Goal: Task Accomplishment & Management: Use online tool/utility

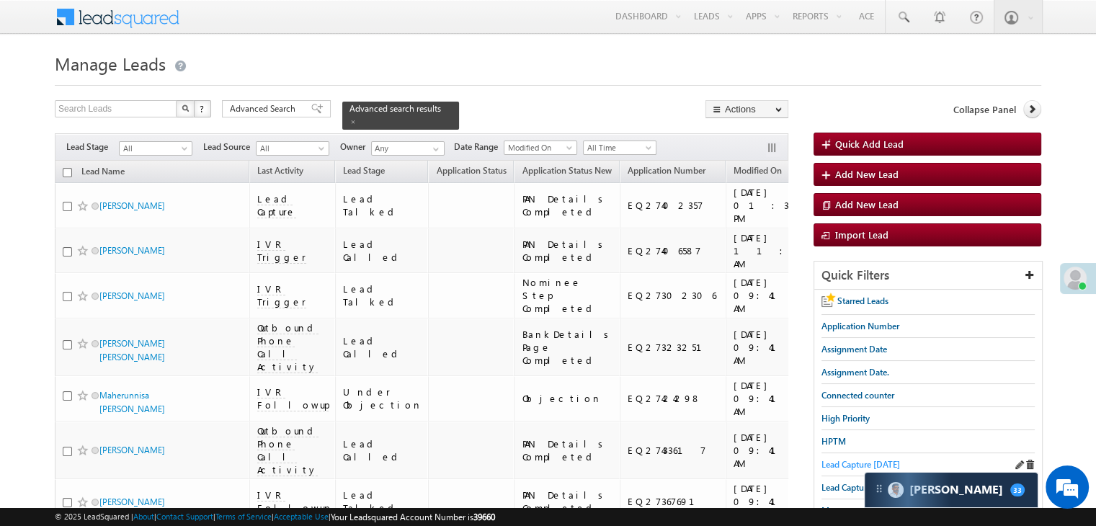
click at [861, 462] on span "Lead Capture [DATE]" at bounding box center [861, 464] width 79 height 11
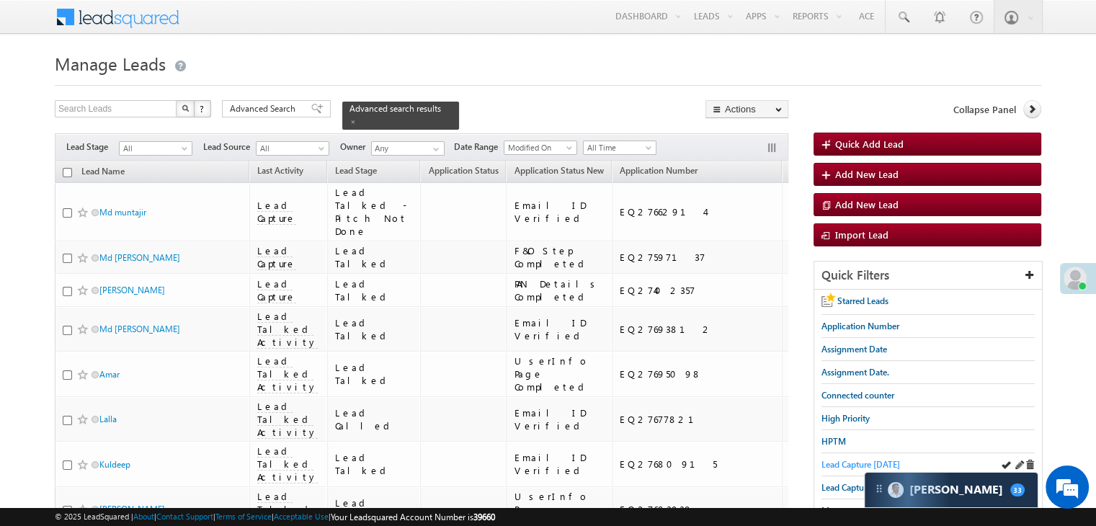
click at [824, 460] on span "Lead Capture [DATE]" at bounding box center [861, 464] width 79 height 11
click at [865, 459] on span "Lead Capture [DATE]" at bounding box center [861, 464] width 79 height 11
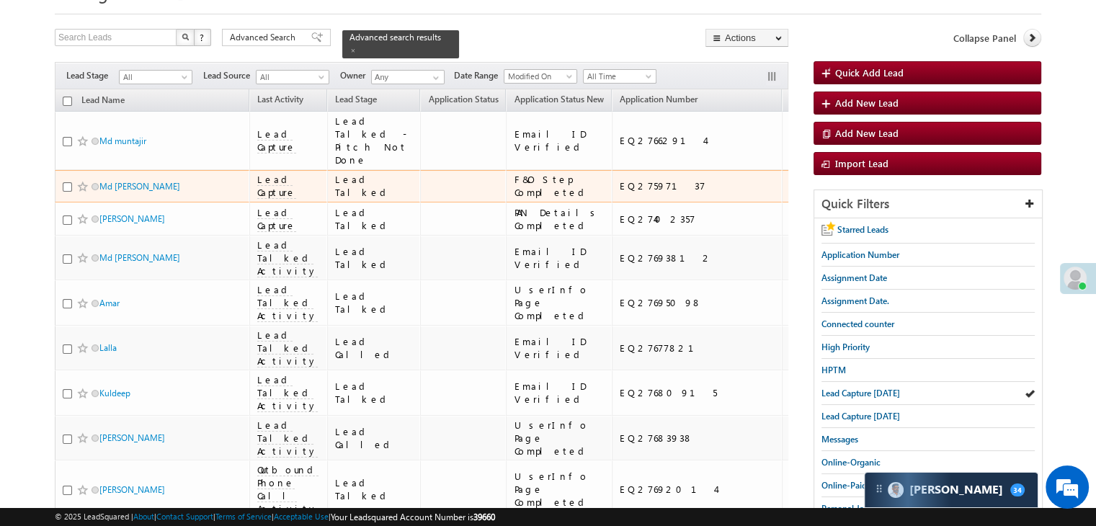
scroll to position [72, 0]
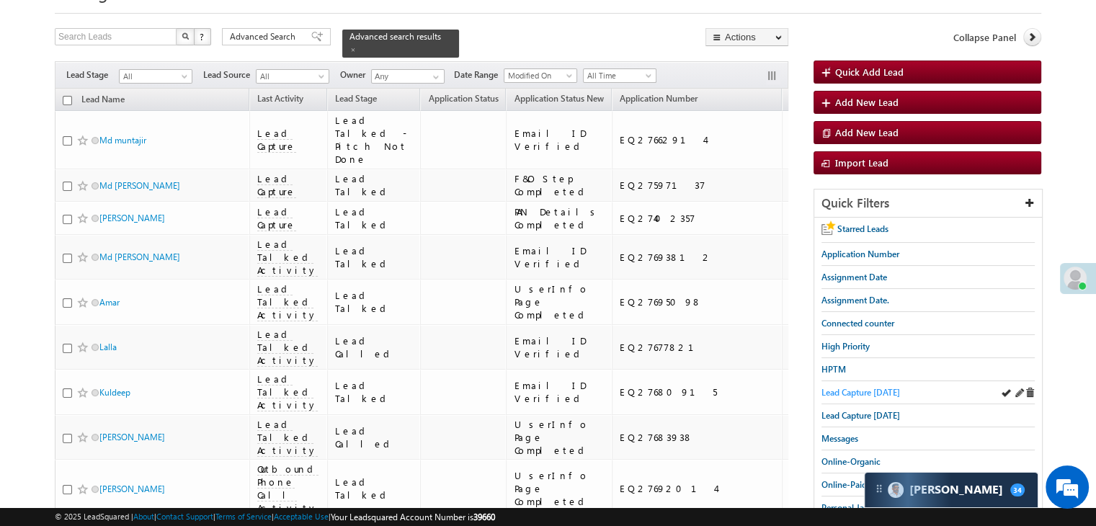
click at [842, 391] on span "Lead Capture [DATE]" at bounding box center [861, 392] width 79 height 11
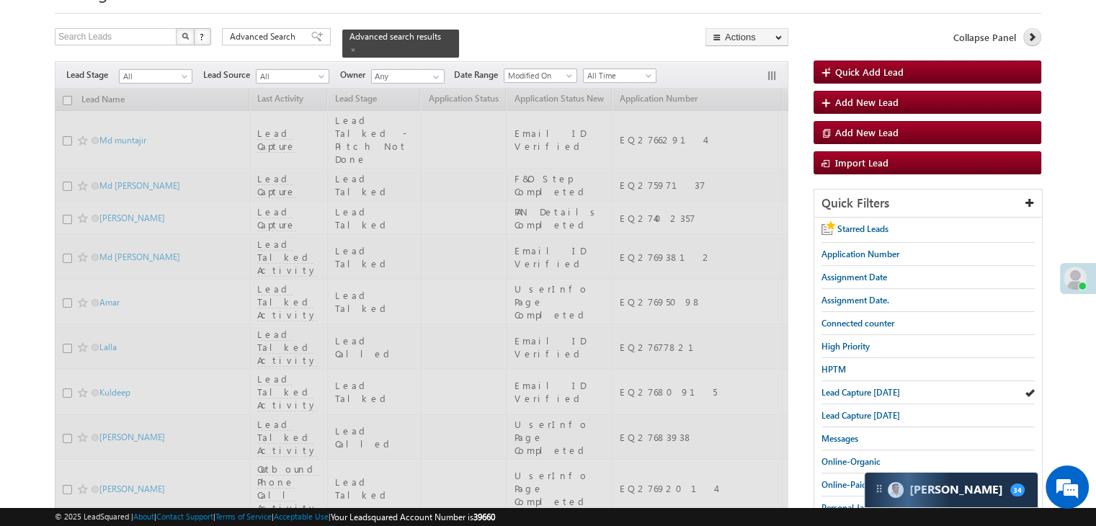
click at [1038, 34] on link at bounding box center [1032, 37] width 18 height 18
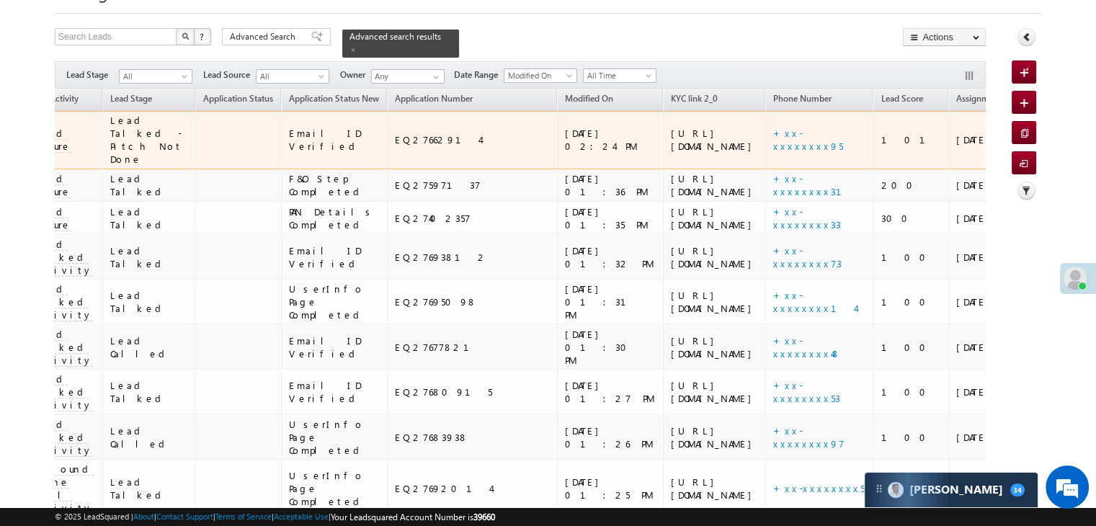
scroll to position [0, 224]
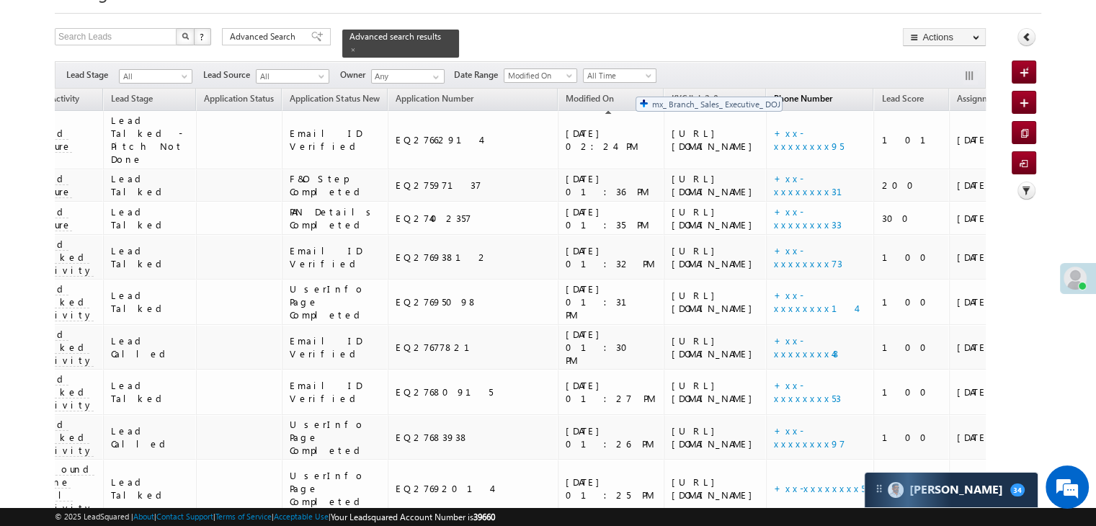
drag, startPoint x: 806, startPoint y: 92, endPoint x: 628, endPoint y: 89, distance: 177.3
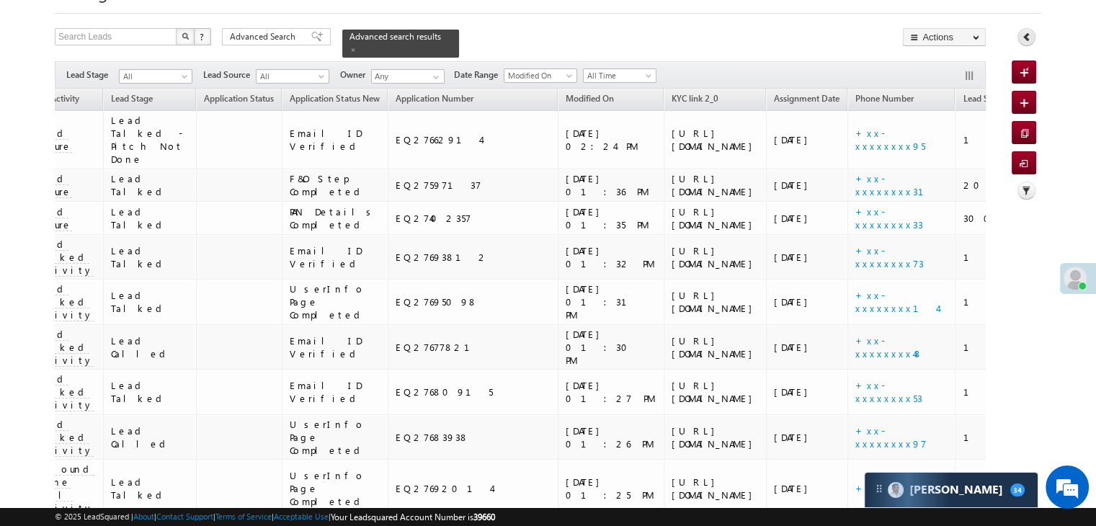
click at [1027, 35] on icon at bounding box center [1027, 37] width 10 height 10
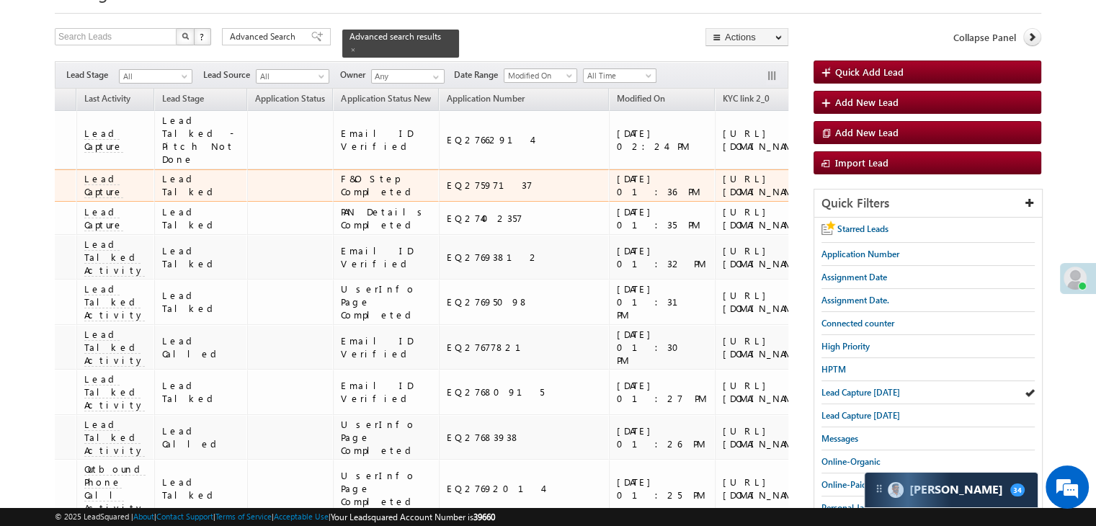
scroll to position [0, 0]
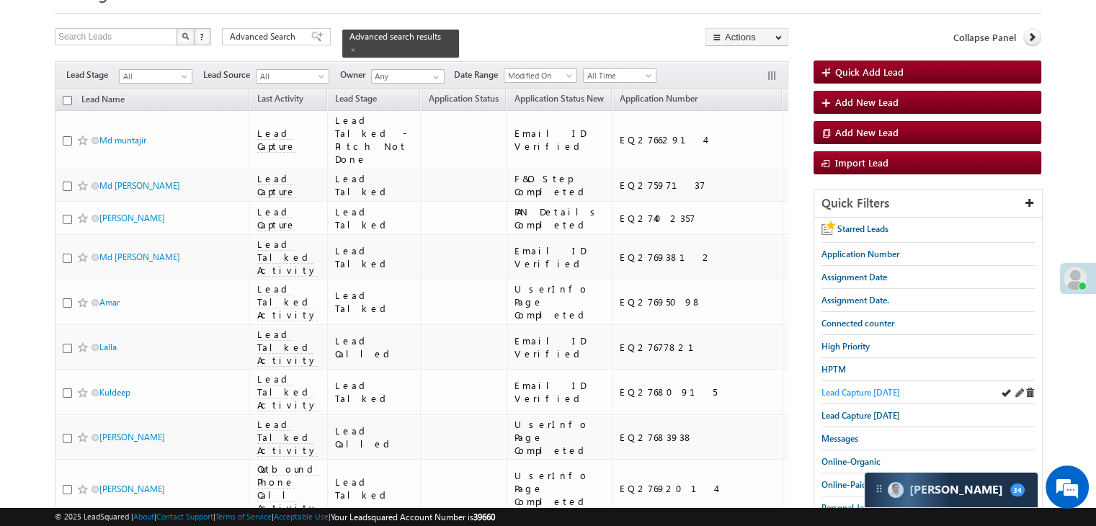
click at [884, 388] on span "Lead Capture [DATE]" at bounding box center [861, 392] width 79 height 11
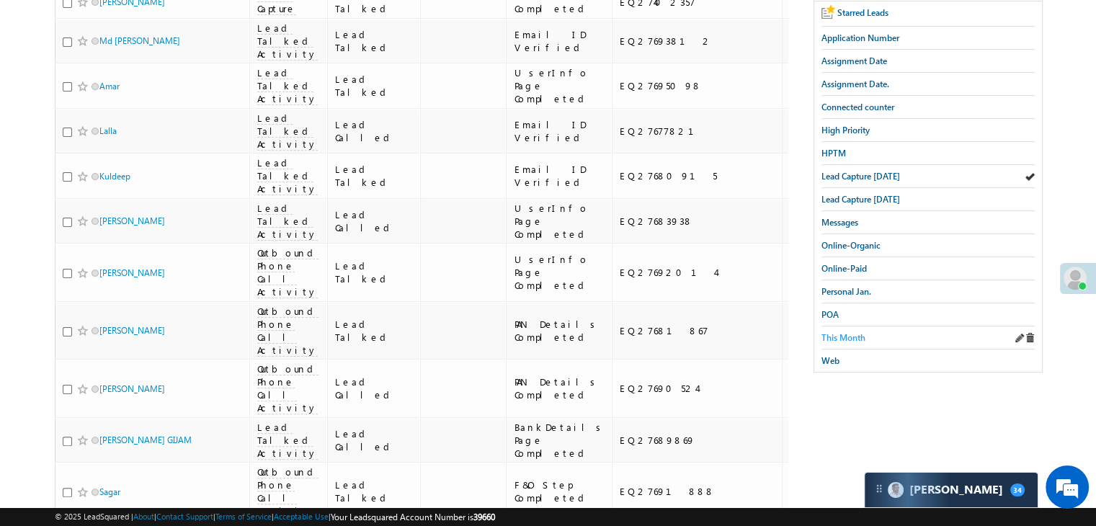
click at [848, 334] on span "This Month" at bounding box center [844, 337] width 44 height 11
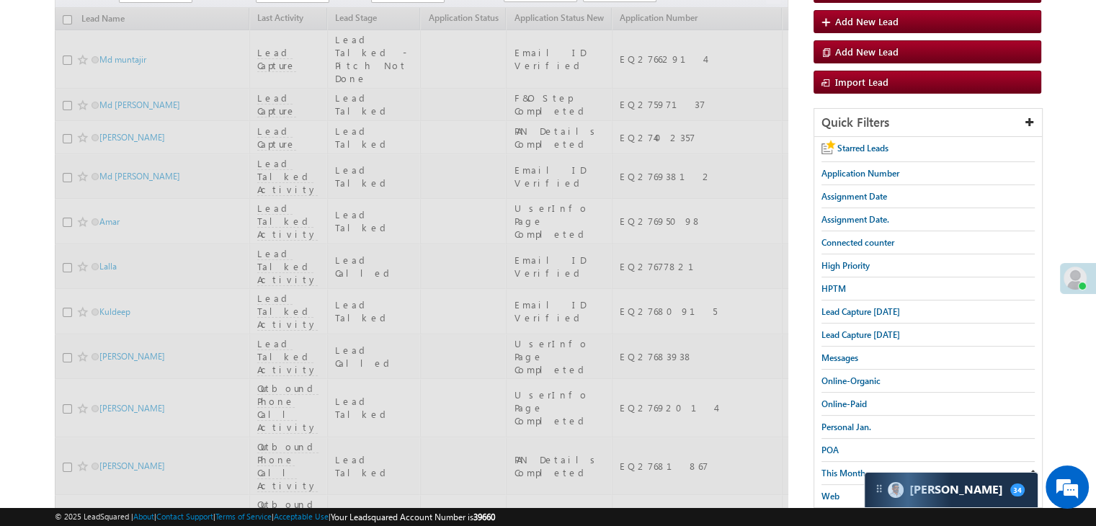
scroll to position [72, 0]
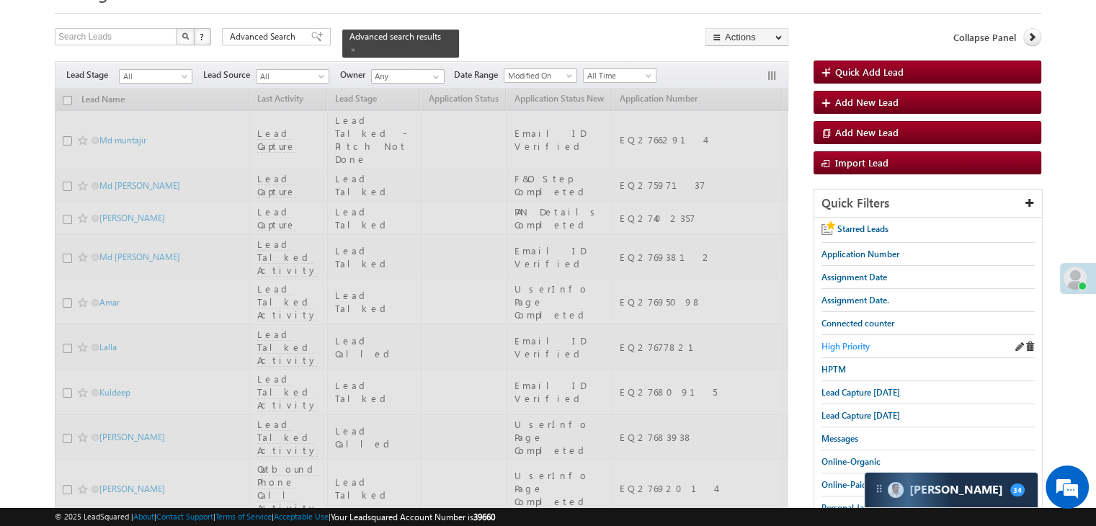
click at [863, 342] on span "High Priority" at bounding box center [846, 346] width 48 height 11
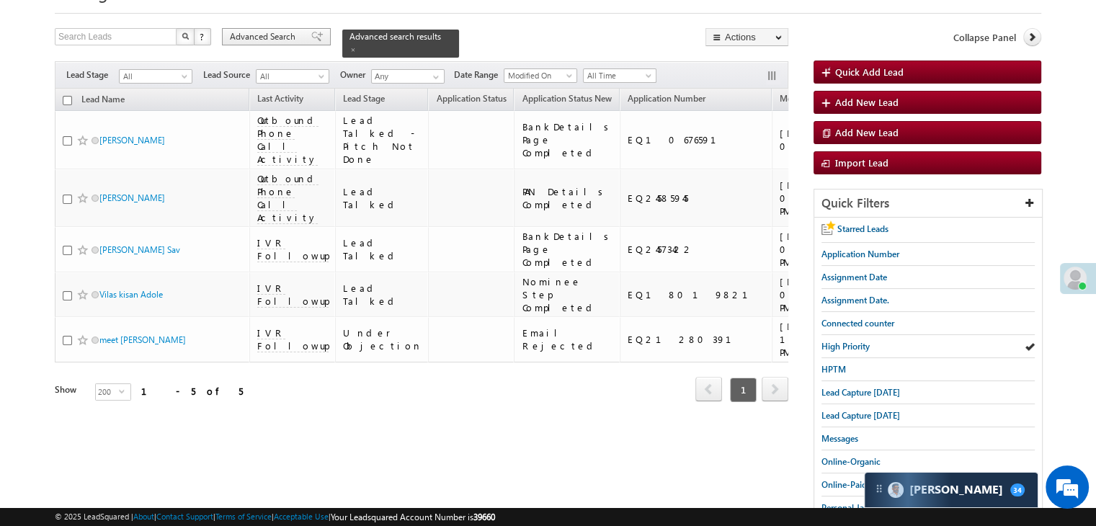
click at [277, 34] on span "Advanced Search" at bounding box center [265, 36] width 70 height 13
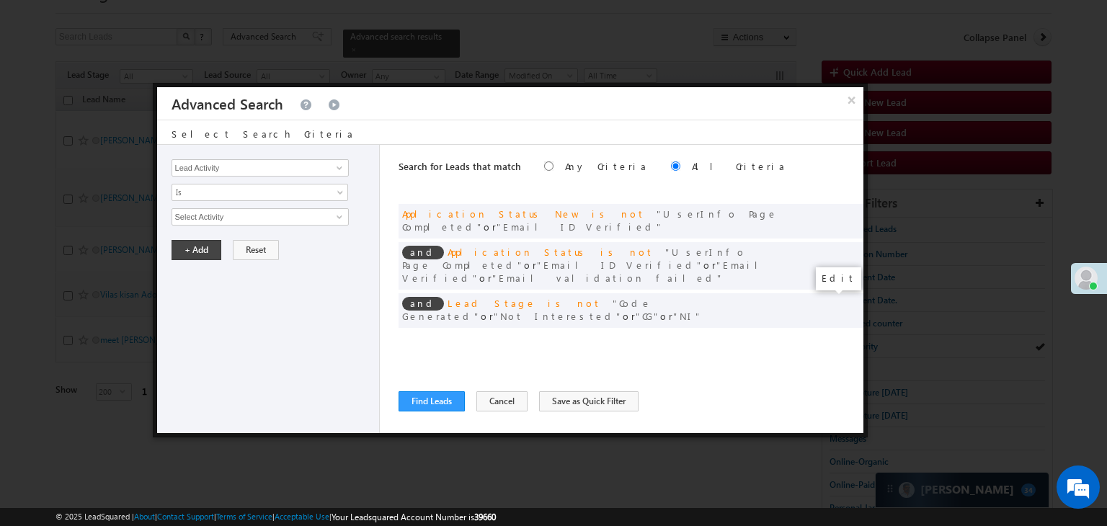
click at [827, 335] on span at bounding box center [830, 340] width 10 height 10
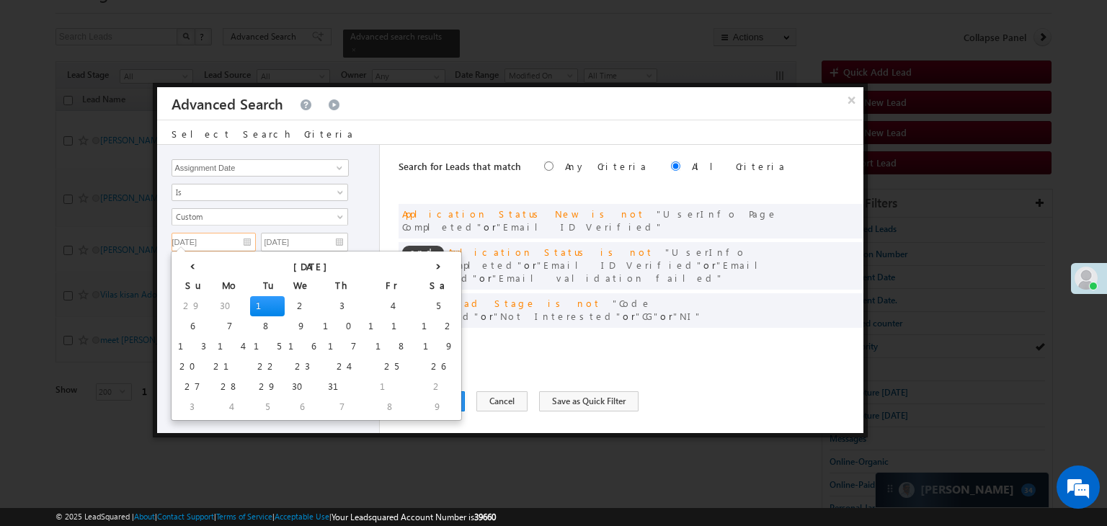
click at [231, 237] on input "[DATE]" at bounding box center [214, 242] width 84 height 19
click at [418, 263] on th "›" at bounding box center [438, 265] width 40 height 22
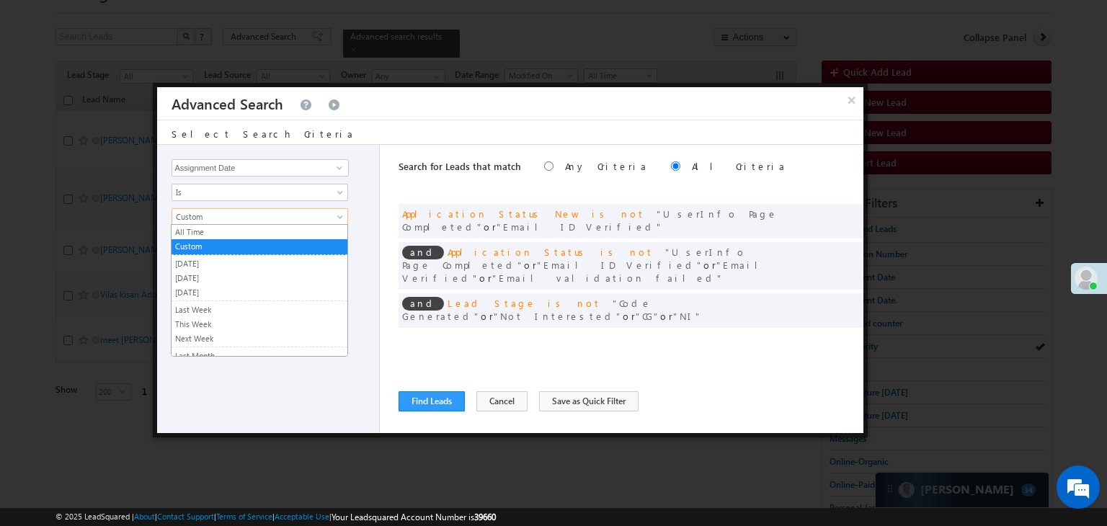
click at [241, 220] on span "Custom" at bounding box center [250, 216] width 156 height 13
click at [202, 275] on link "[DATE]" at bounding box center [260, 278] width 176 height 13
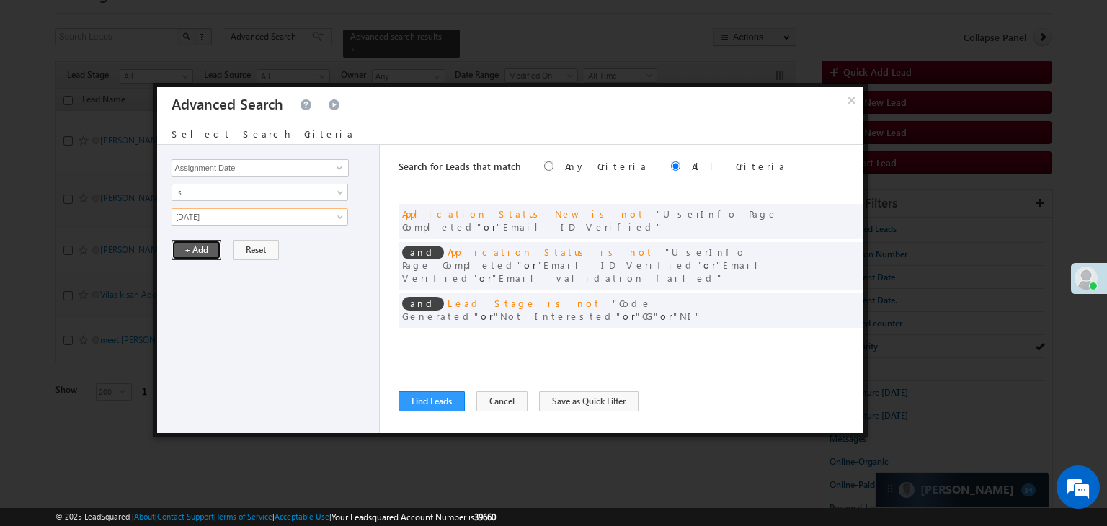
click at [200, 254] on button "+ Add" at bounding box center [197, 250] width 50 height 20
click at [430, 399] on button "Find Leads" at bounding box center [432, 401] width 66 height 20
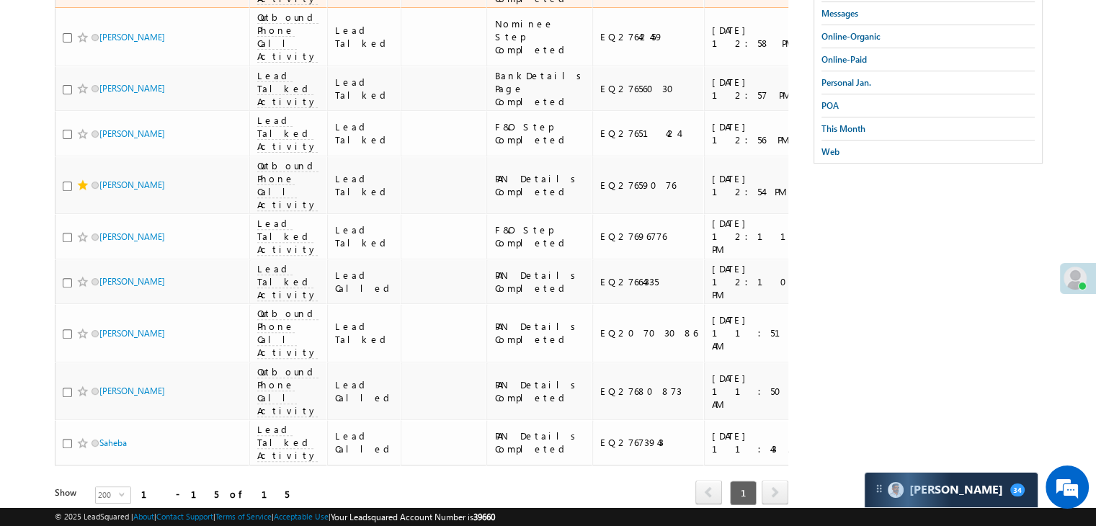
scroll to position [505, 0]
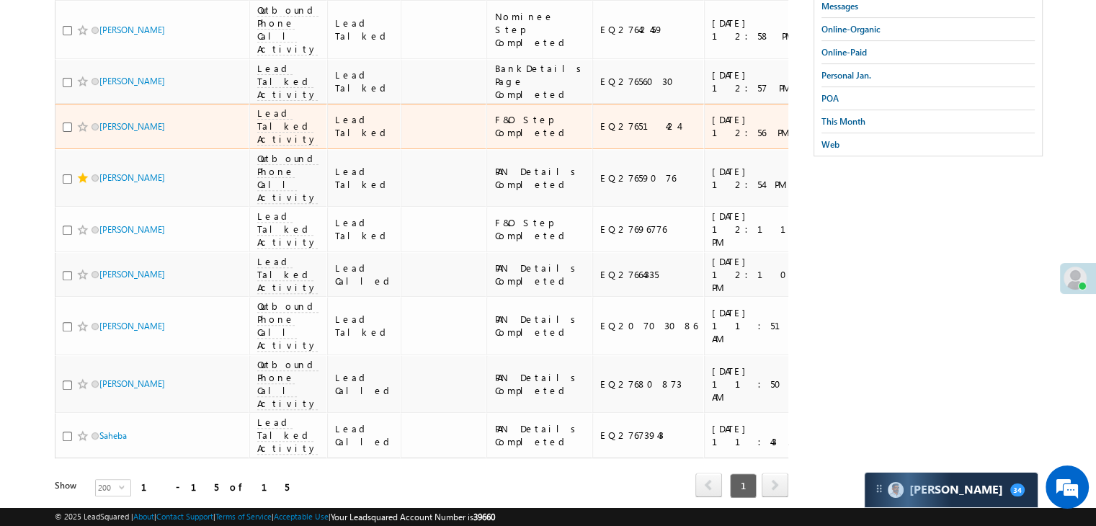
click at [818, 139] on div "[URL][DOMAIN_NAME]" at bounding box center [862, 126] width 88 height 26
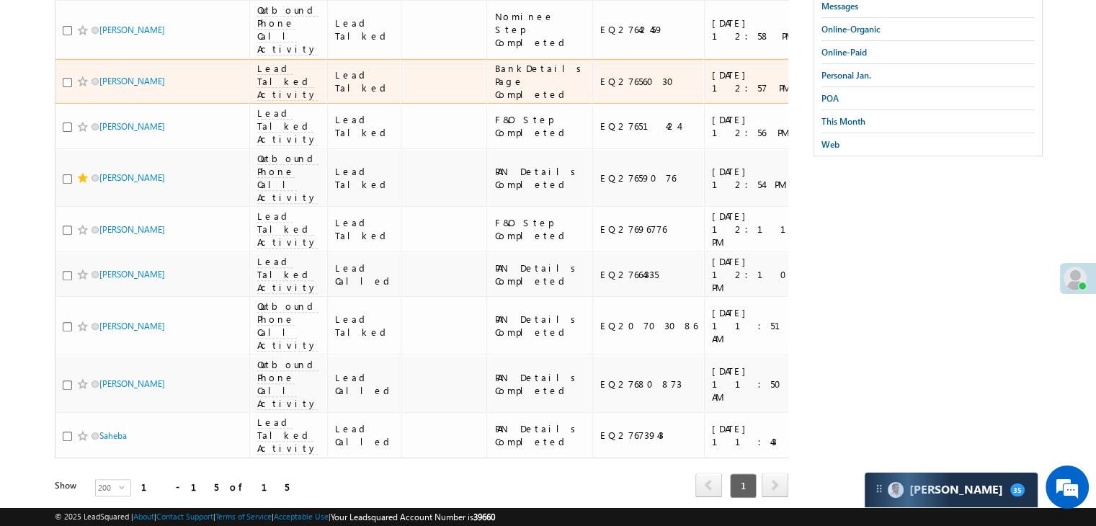
click at [810, 105] on td "[URL][DOMAIN_NAME]" at bounding box center [861, 81] width 102 height 45
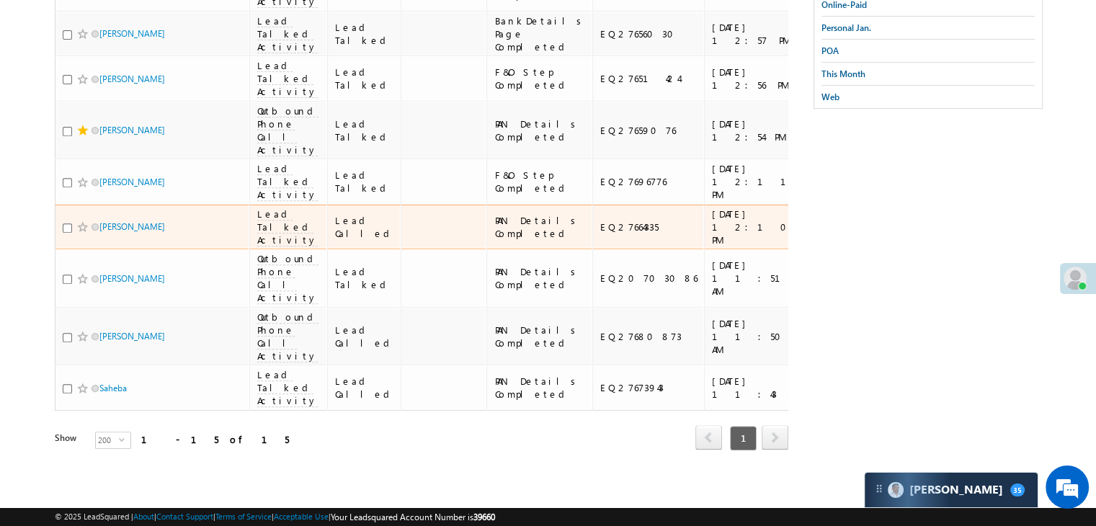
scroll to position [741, 0]
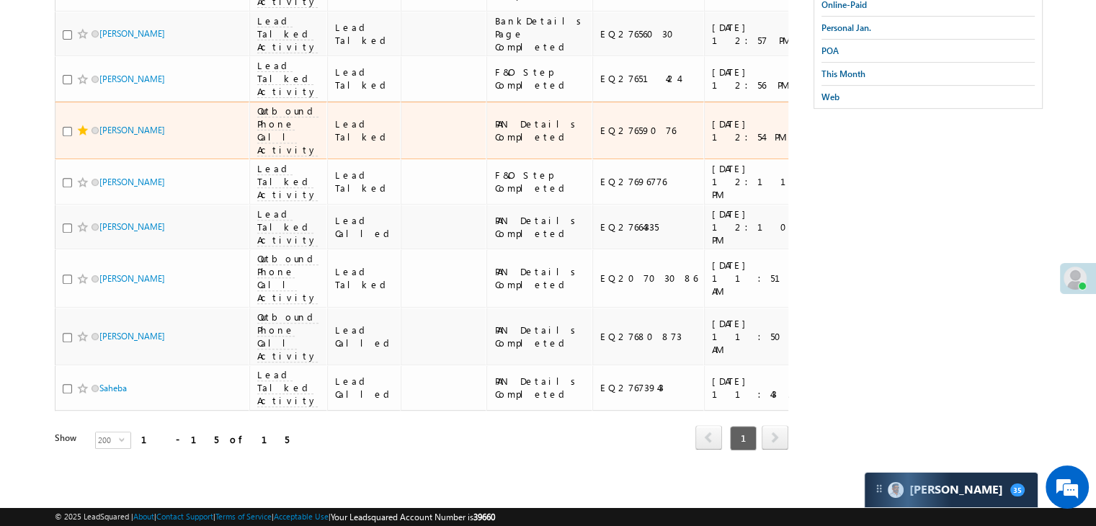
click at [818, 143] on div "[URL][DOMAIN_NAME]" at bounding box center [862, 130] width 88 height 26
click at [81, 136] on span at bounding box center [83, 131] width 12 height 12
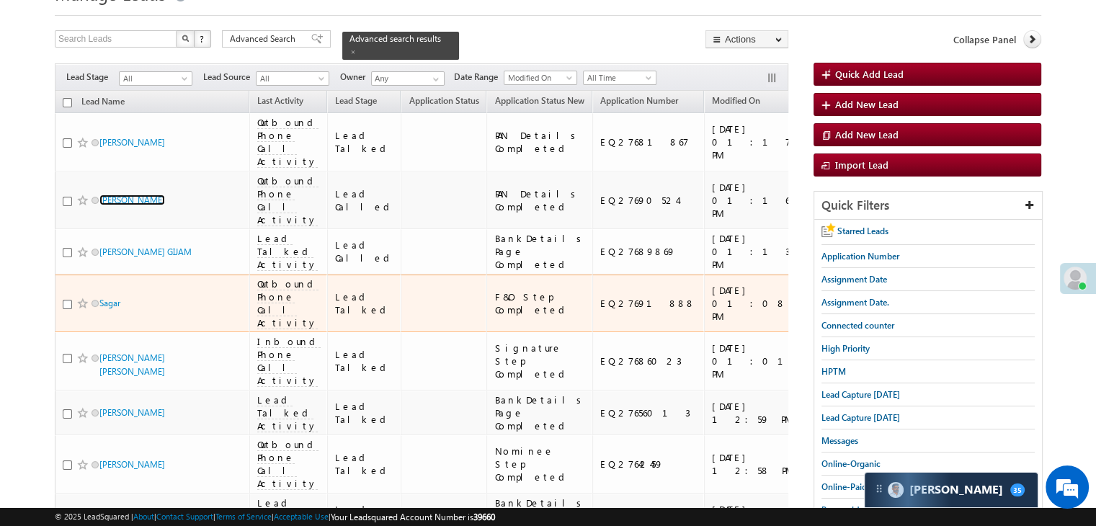
scroll to position [92, 0]
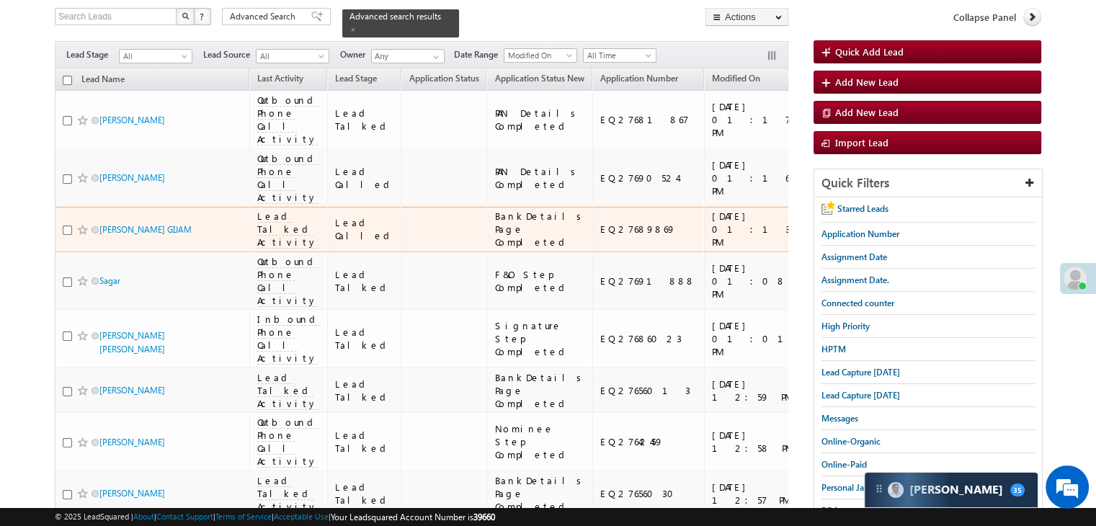
click at [818, 242] on div "[URL][DOMAIN_NAME]" at bounding box center [862, 229] width 88 height 26
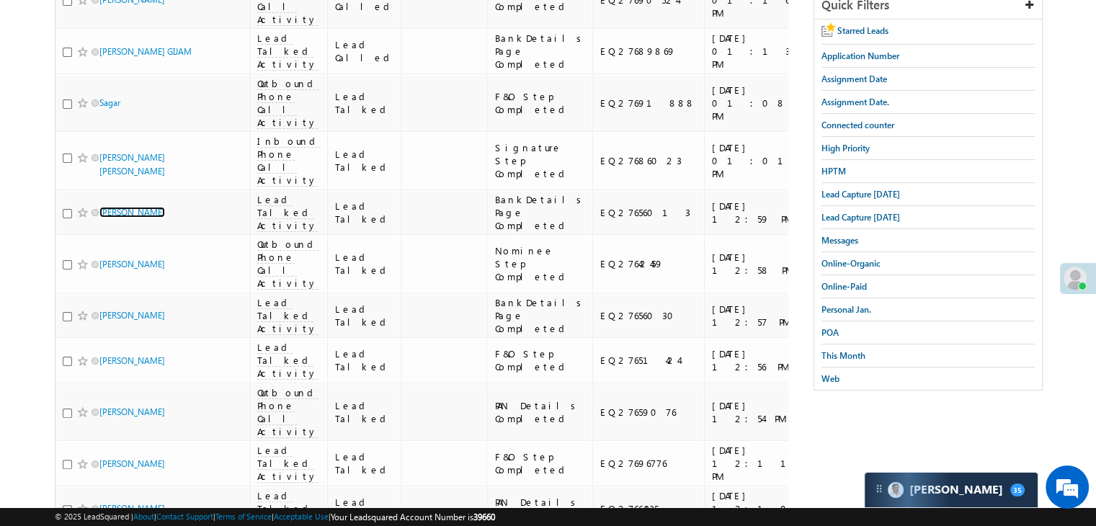
scroll to position [20, 0]
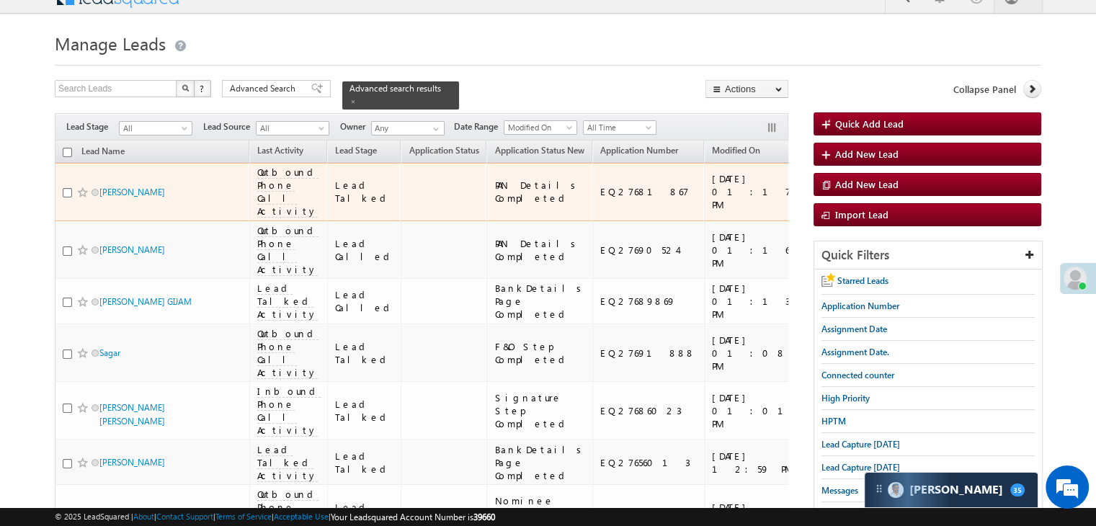
click at [818, 194] on div "[URL][DOMAIN_NAME]" at bounding box center [862, 192] width 88 height 26
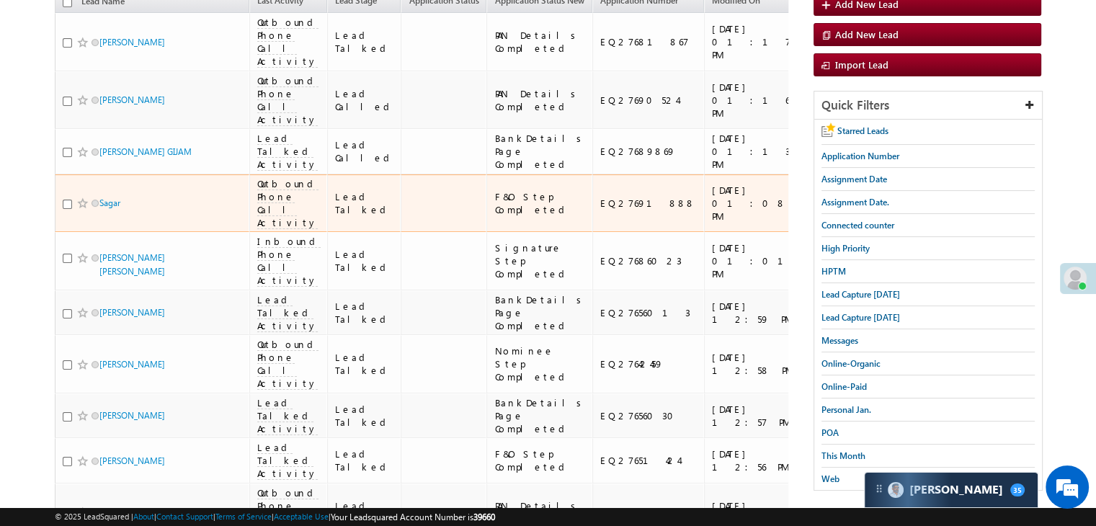
scroll to position [164, 0]
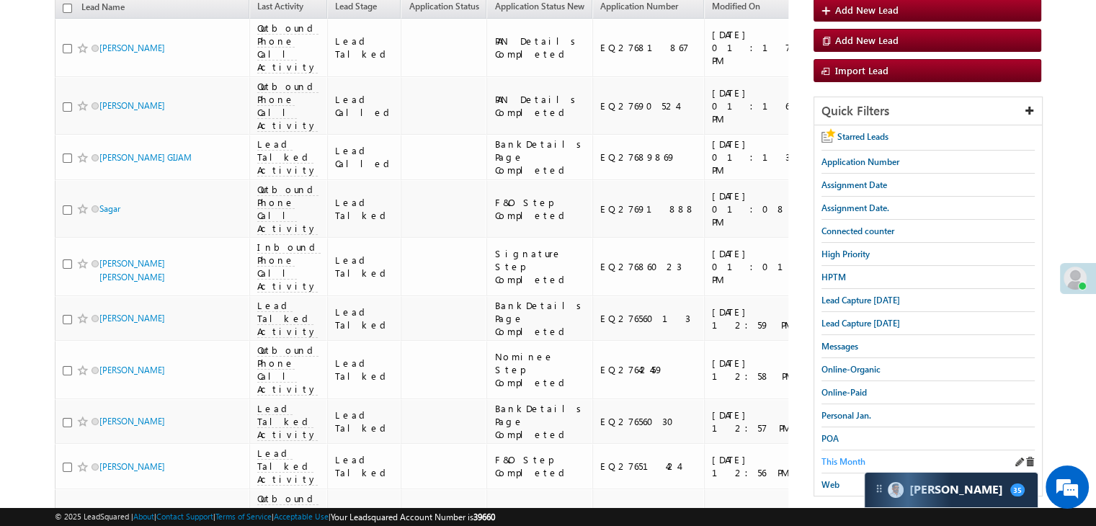
click at [840, 456] on span "This Month" at bounding box center [844, 461] width 44 height 11
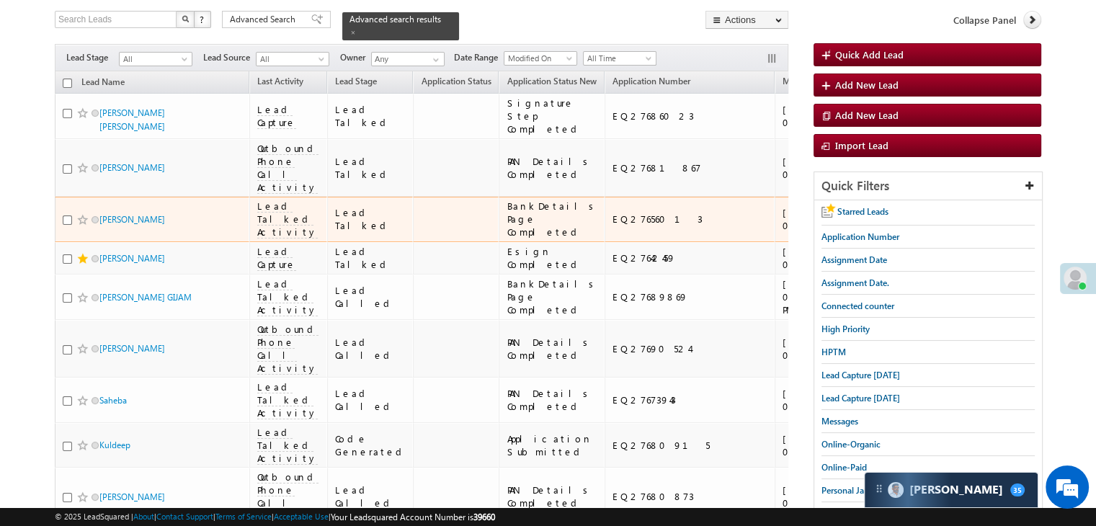
scroll to position [0, 0]
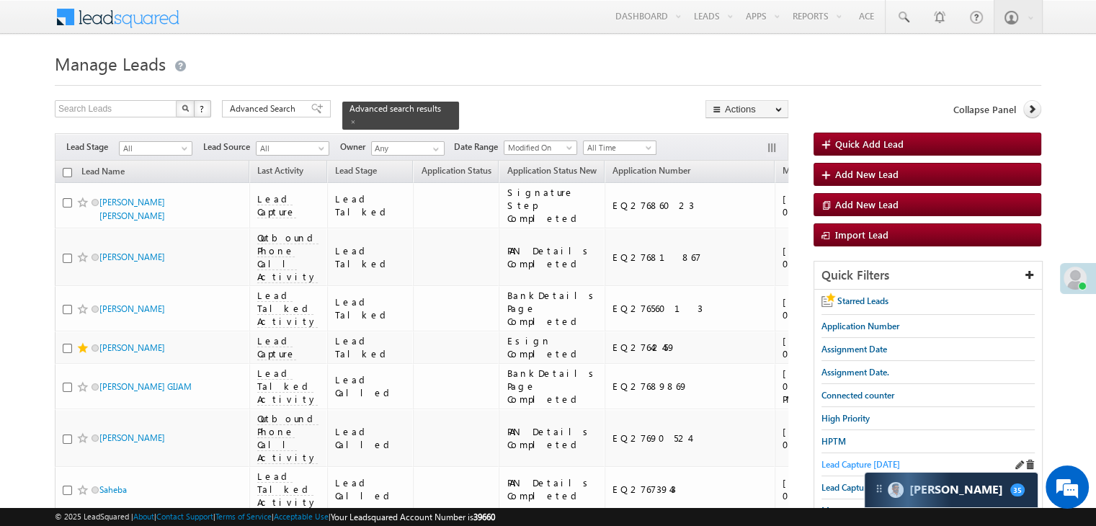
click at [825, 459] on span "Lead Capture [DATE]" at bounding box center [861, 464] width 79 height 11
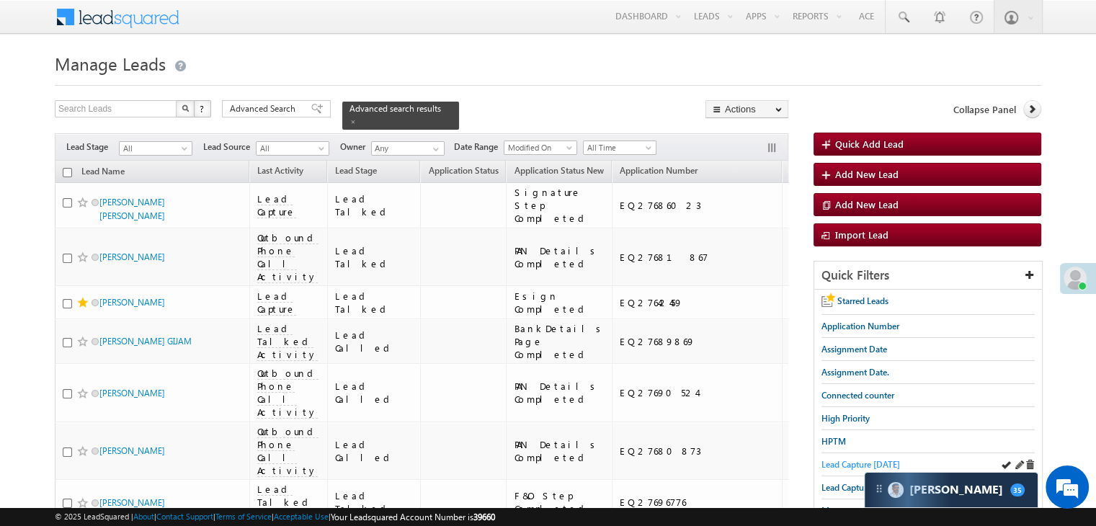
click at [840, 462] on span "Lead Capture [DATE]" at bounding box center [861, 464] width 79 height 11
